Goal: Transaction & Acquisition: Purchase product/service

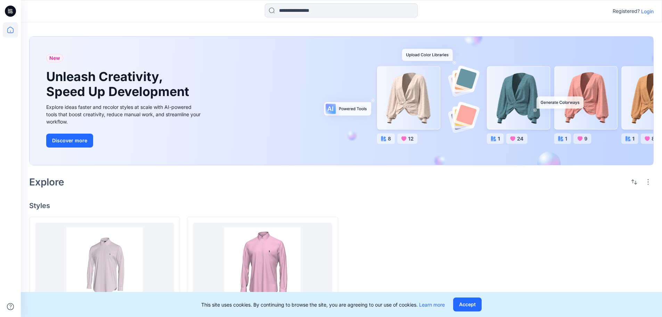
click at [648, 12] on p "Login" at bounding box center [647, 11] width 13 height 7
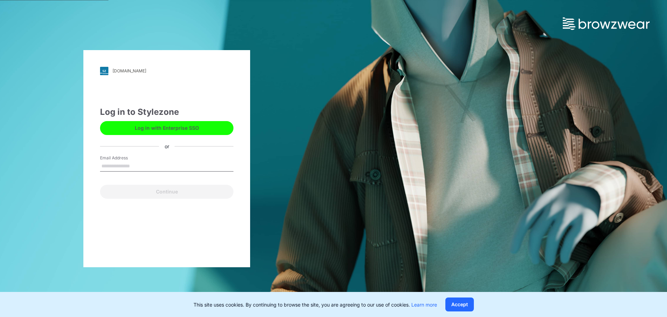
type input "**********"
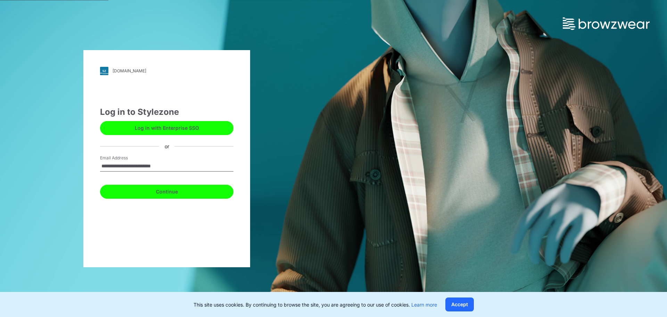
click at [168, 197] on button "Continue" at bounding box center [166, 192] width 133 height 14
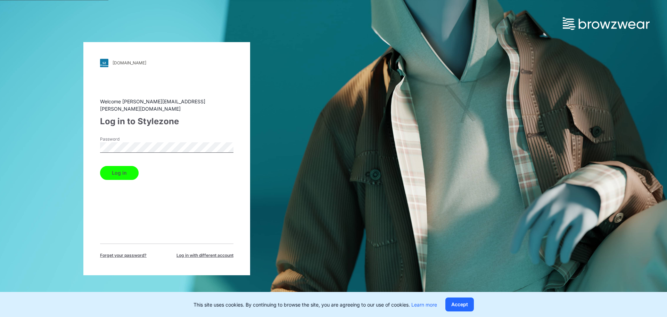
click at [129, 168] on button "Log in" at bounding box center [119, 173] width 39 height 14
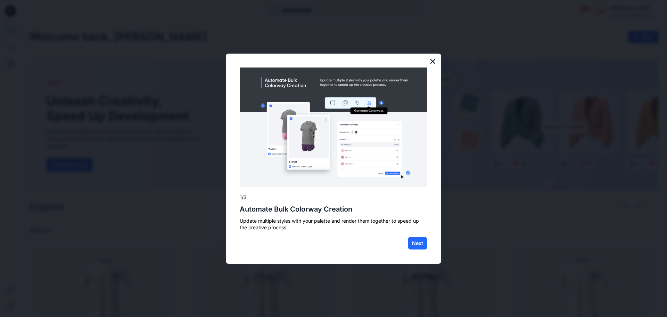
click at [431, 58] on button "×" at bounding box center [432, 61] width 7 height 11
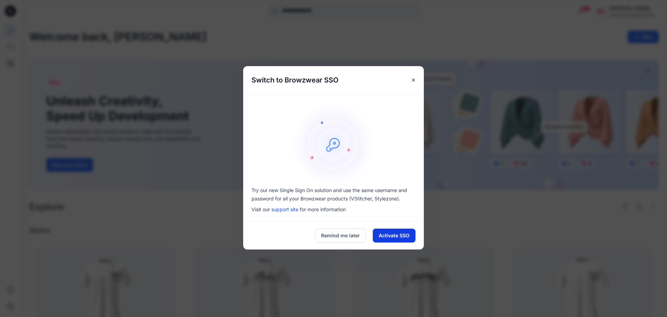
click at [384, 234] on button "Activate SSO" at bounding box center [394, 235] width 43 height 14
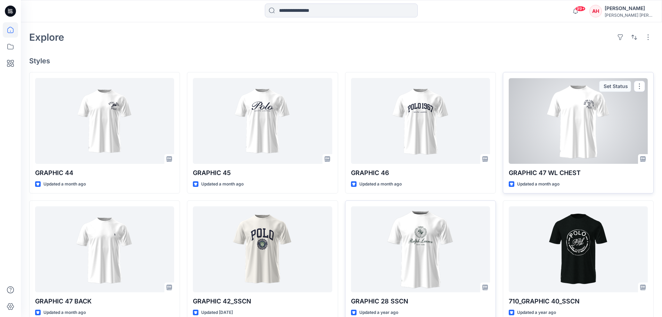
scroll to position [243, 0]
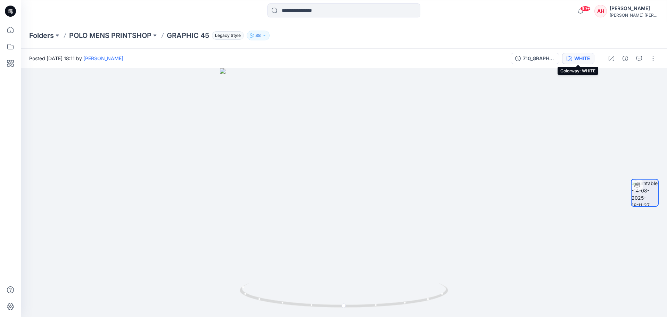
click at [569, 60] on icon "button" at bounding box center [570, 59] width 6 height 6
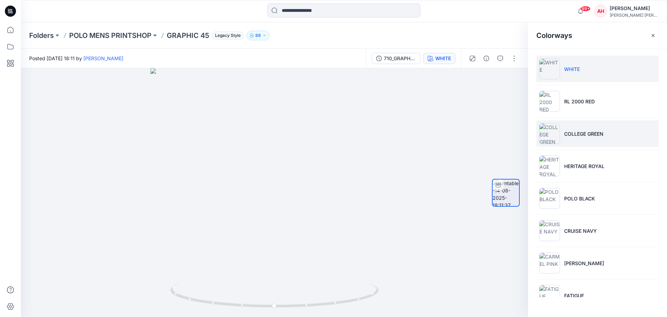
click at [596, 132] on p "COLLEGE GREEN" at bounding box center [583, 133] width 39 height 7
click at [589, 73] on li "WHITE" at bounding box center [598, 69] width 122 height 26
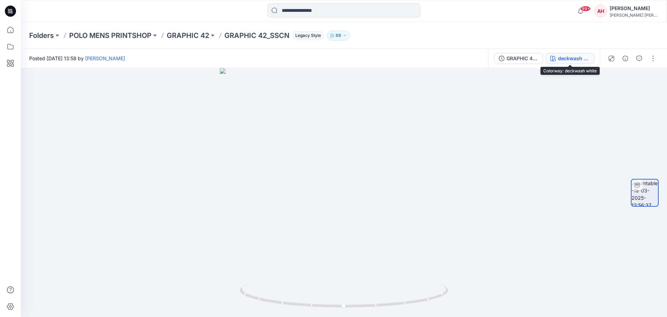
click at [566, 56] on div "deckwash white" at bounding box center [574, 59] width 32 height 8
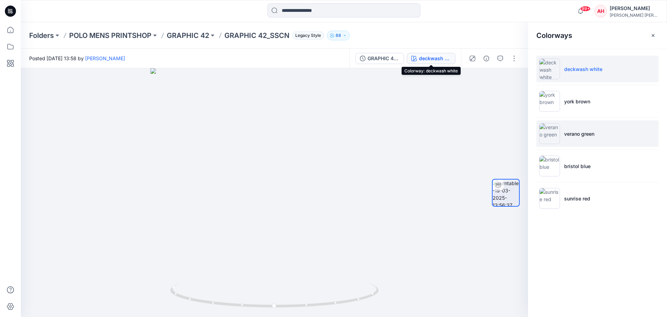
click at [577, 134] on p "verano green" at bounding box center [579, 133] width 30 height 7
click at [578, 131] on p "verano green" at bounding box center [579, 133] width 30 height 7
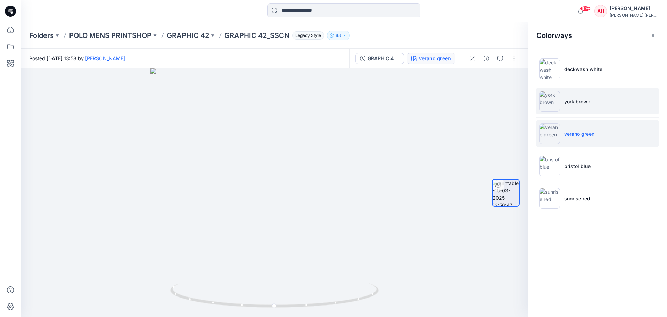
click at [576, 101] on p "york brown" at bounding box center [577, 101] width 26 height 7
click at [576, 137] on li "verano green" at bounding box center [598, 133] width 122 height 26
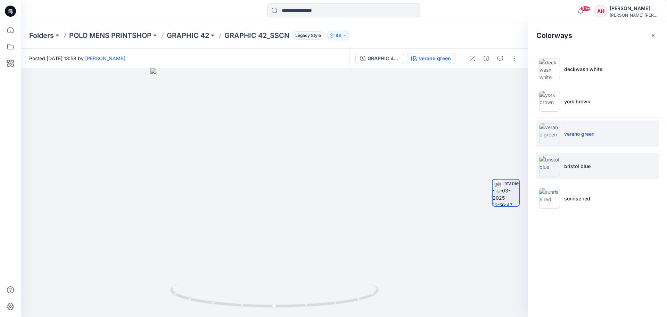
click at [583, 165] on p "bristol blue" at bounding box center [577, 165] width 26 height 7
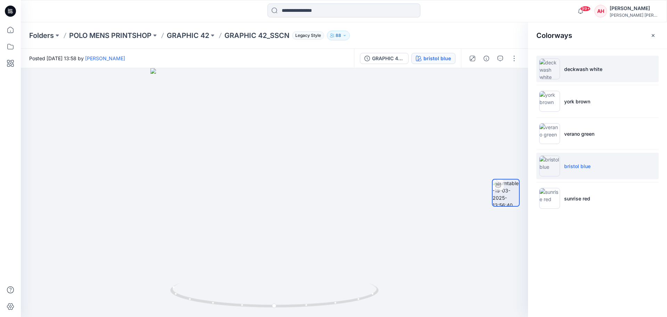
click at [565, 69] on p "deckwash white" at bounding box center [583, 68] width 38 height 7
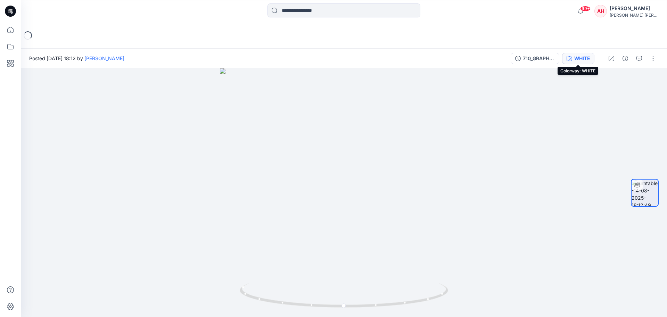
click at [589, 56] on div "WHITE" at bounding box center [582, 59] width 16 height 8
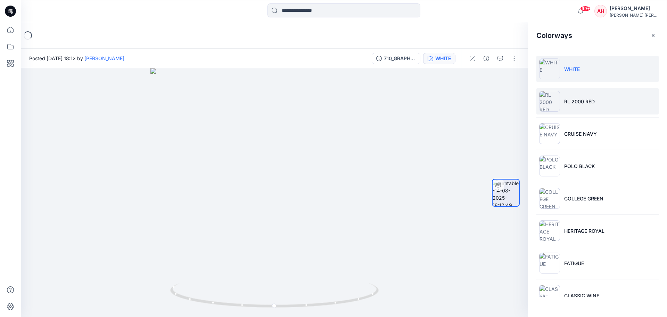
click at [588, 103] on p "RL 2000 RED" at bounding box center [579, 101] width 31 height 7
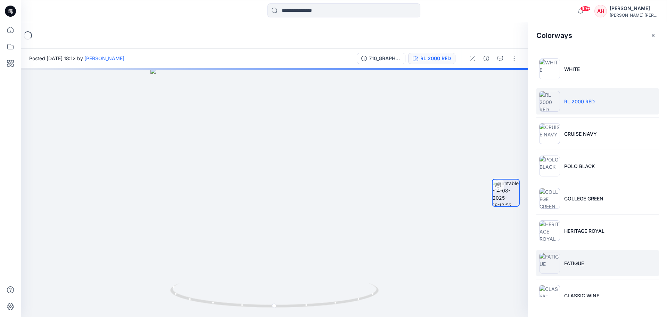
click at [585, 258] on li "FATIGUE" at bounding box center [598, 262] width 122 height 26
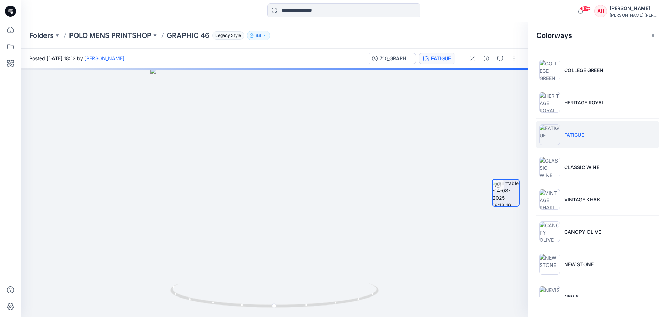
scroll to position [139, 0]
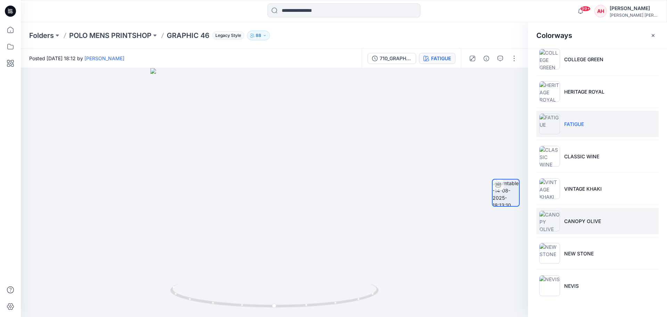
click at [590, 220] on p "CANOPY OLIVE" at bounding box center [582, 220] width 37 height 7
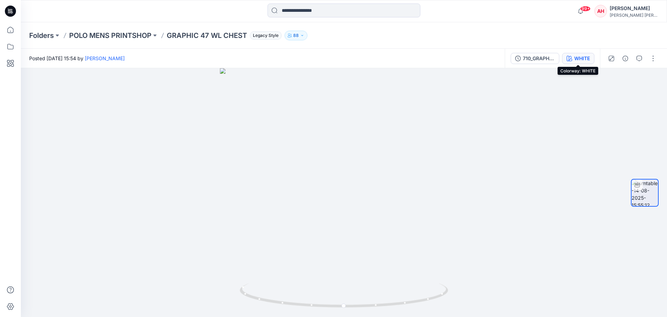
click at [586, 56] on div "WHITE" at bounding box center [582, 59] width 16 height 8
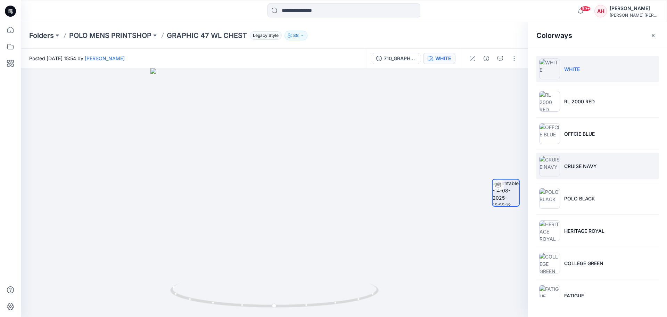
click at [579, 165] on p "CRUISE NAVY" at bounding box center [580, 165] width 33 height 7
